Goal: Go to known website: Access a specific website the user already knows

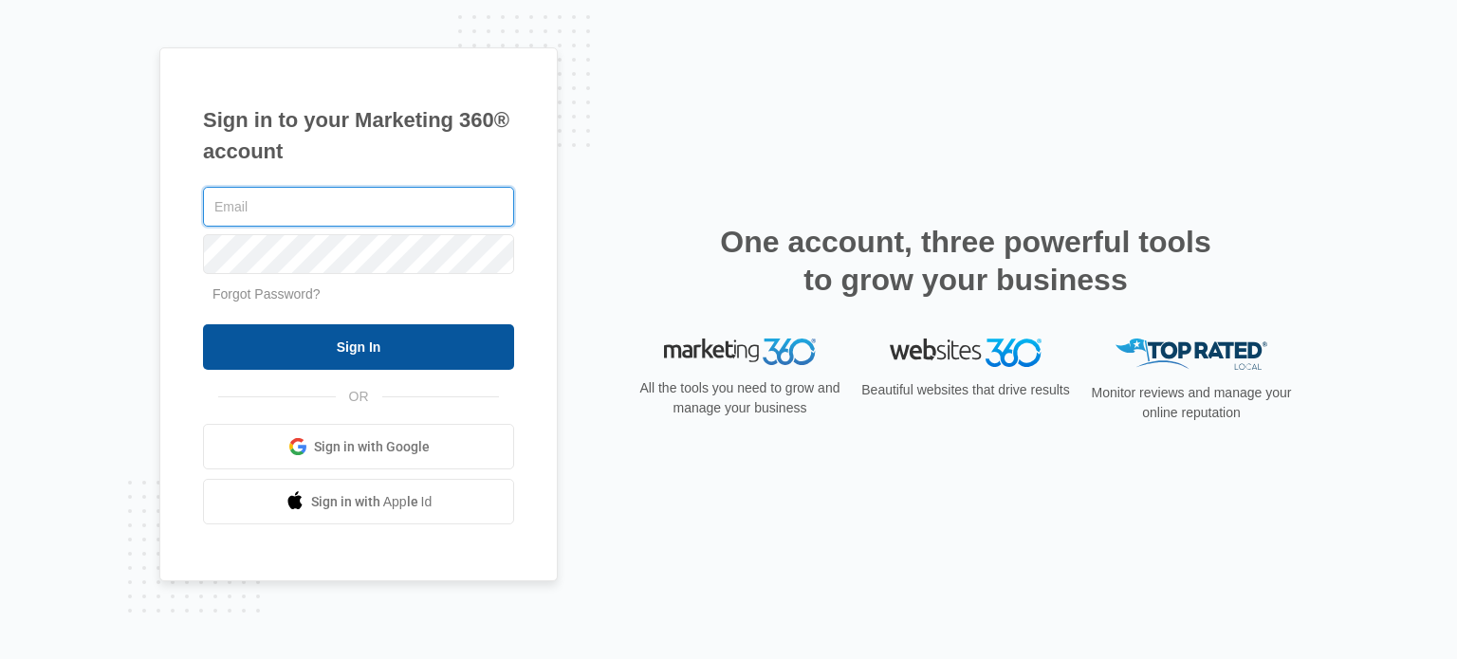
type input "[PERSON_NAME][EMAIL_ADDRESS][DOMAIN_NAME]"
click at [337, 348] on input "Sign In" at bounding box center [358, 347] width 311 height 46
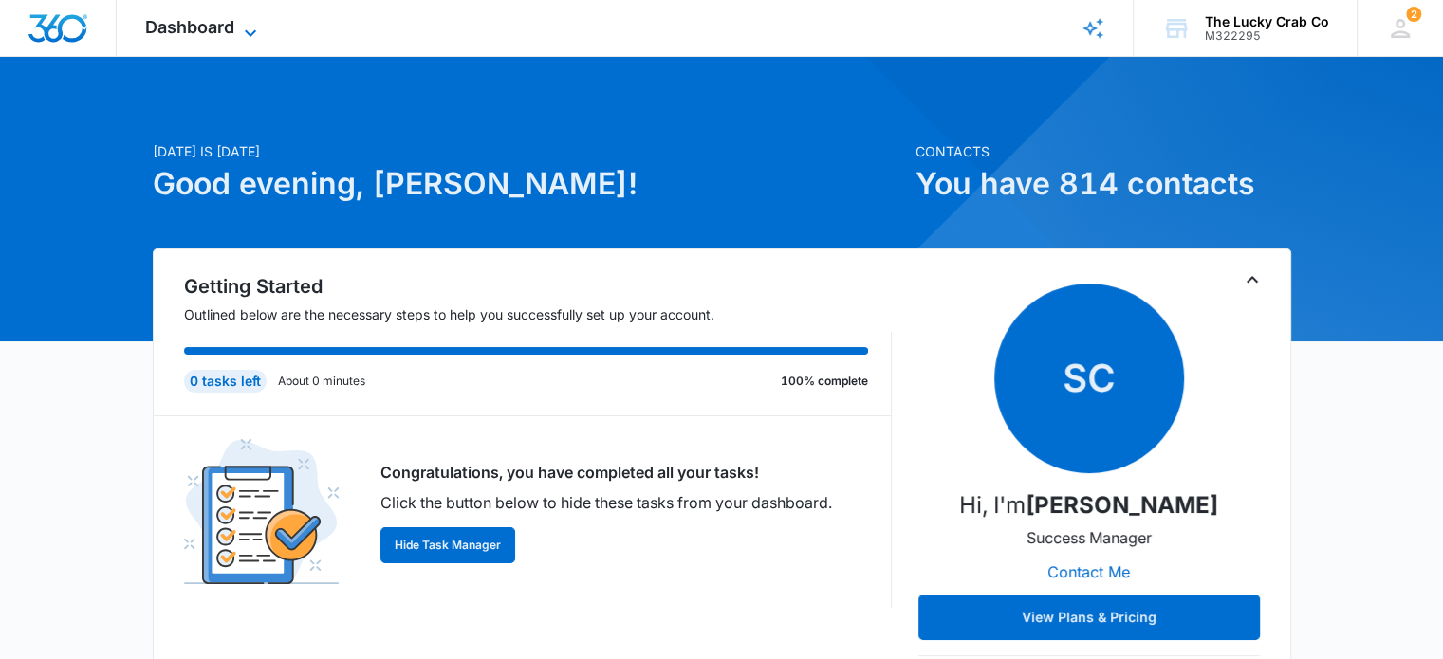
click at [193, 21] on span "Dashboard" at bounding box center [189, 27] width 89 height 20
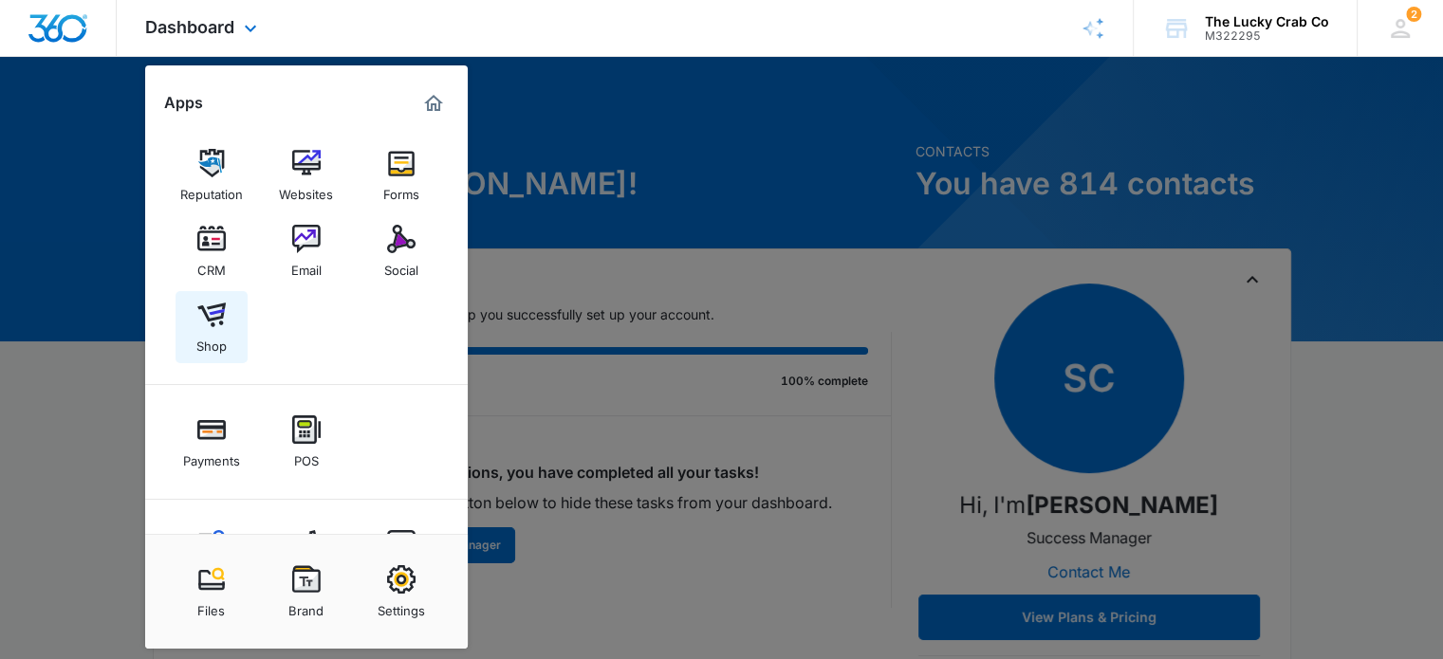
click at [207, 334] on div "Shop" at bounding box center [211, 341] width 30 height 25
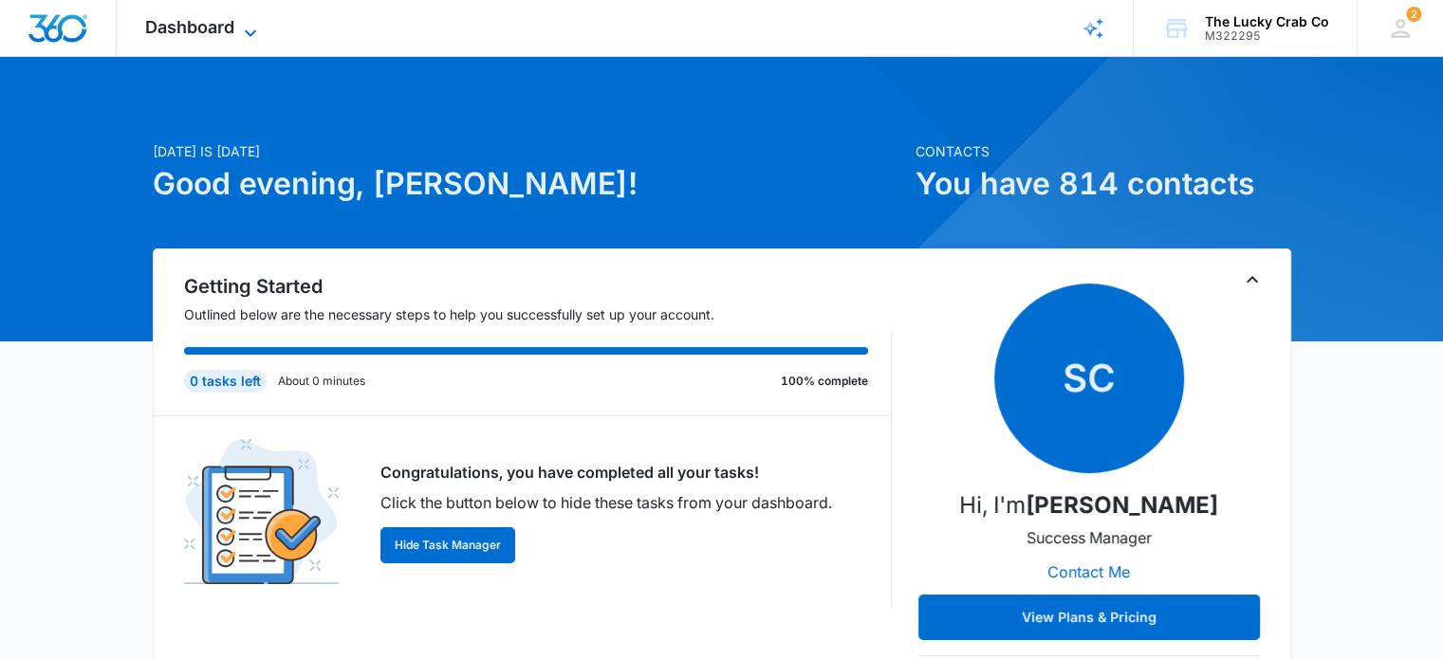
click at [184, 20] on span "Dashboard" at bounding box center [189, 27] width 89 height 20
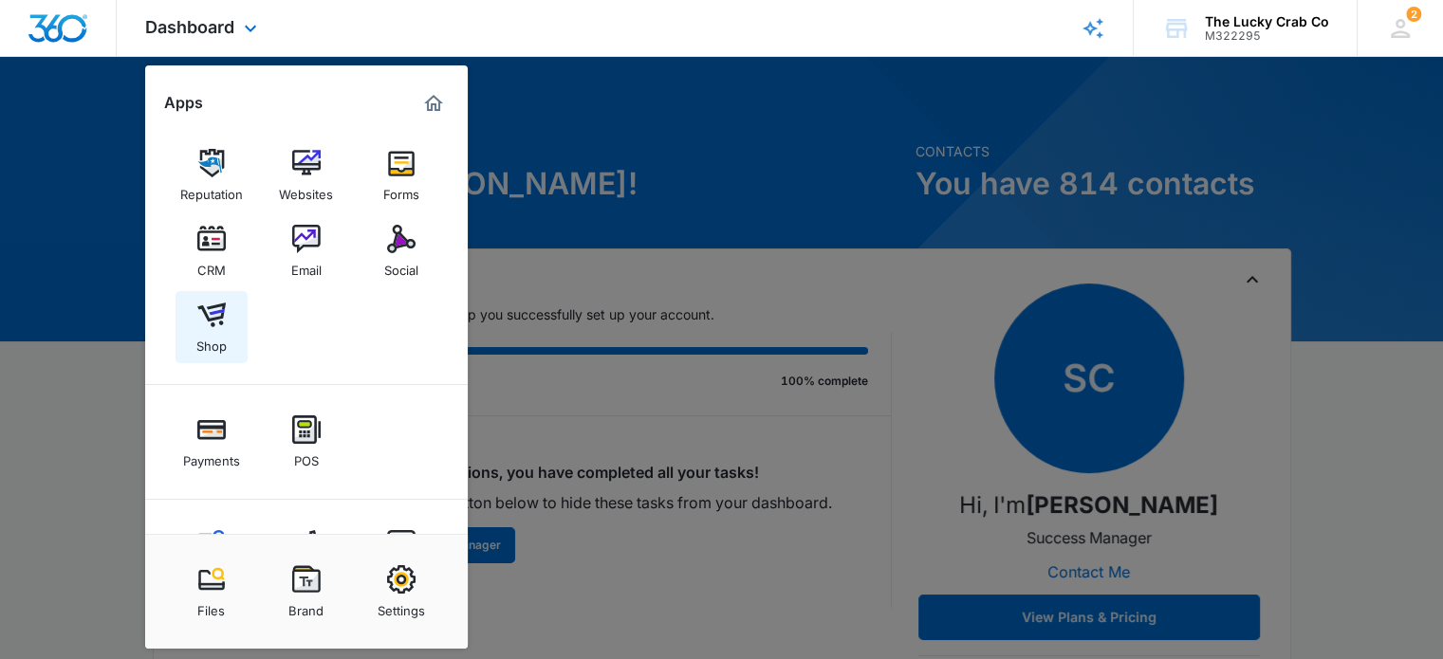
click at [217, 331] on div "Shop" at bounding box center [211, 341] width 30 height 25
